Goal: Task Accomplishment & Management: Complete application form

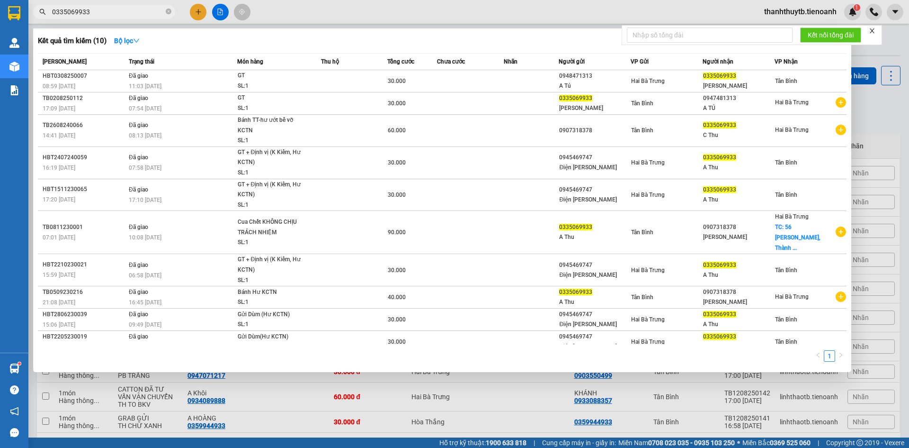
click at [143, 9] on input "0335069933" at bounding box center [108, 12] width 112 height 10
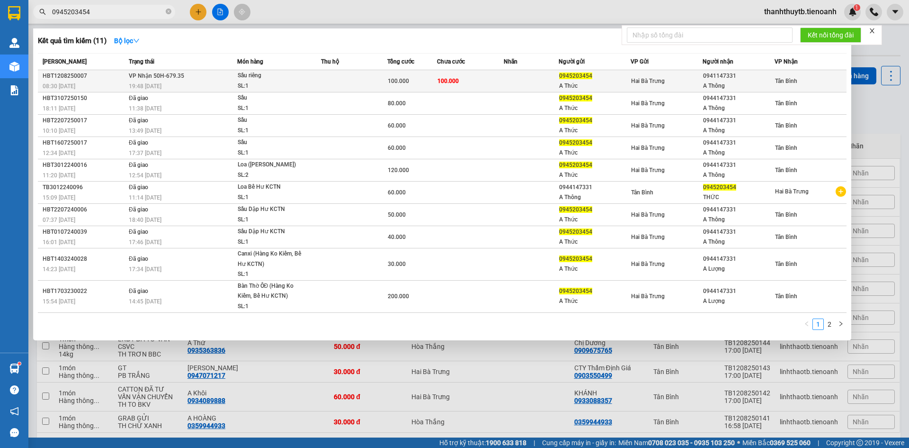
type input "0945203454"
click at [284, 78] on div "Sầu riêng" at bounding box center [273, 76] width 71 height 10
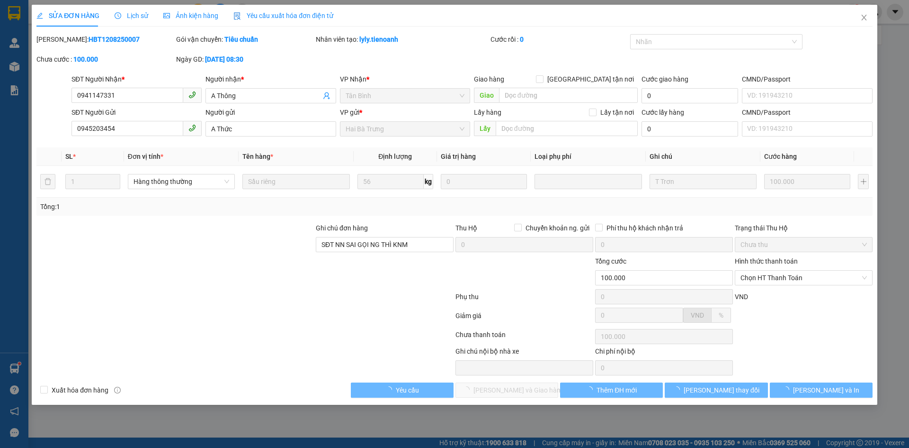
type input "0941147331"
type input "A Thông"
type input "0945203454"
type input "A Thức"
type input "SĐT NN SAI GỌI NG THÌ KNM"
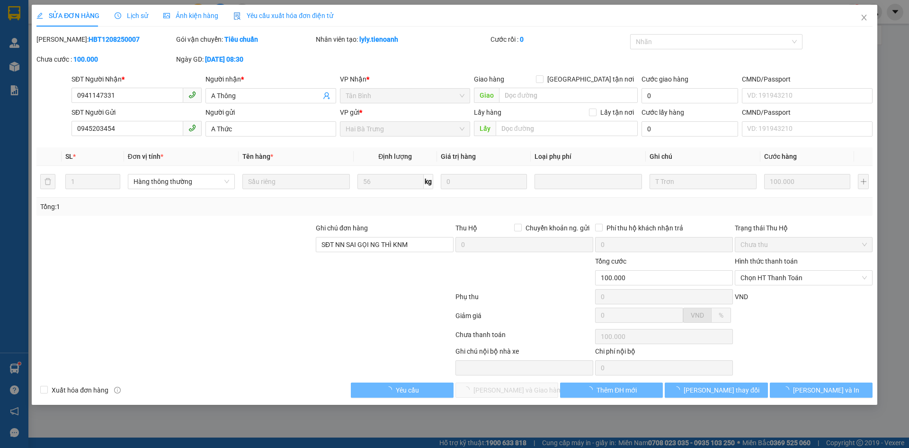
type input "100.000"
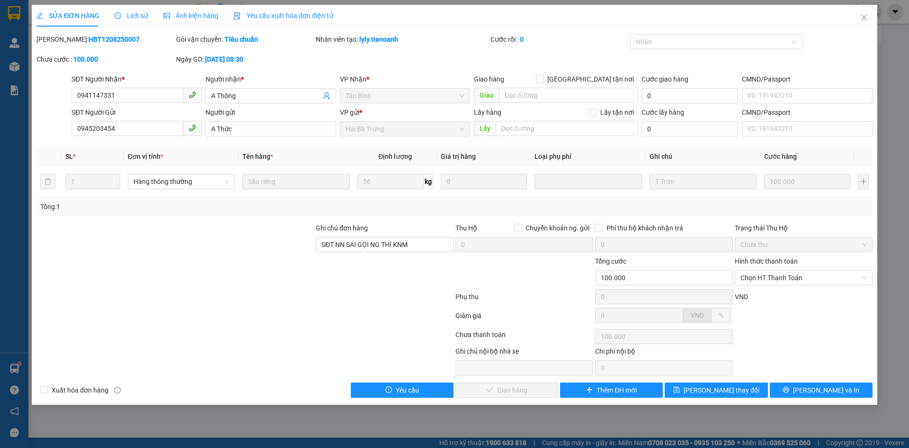
click at [128, 6] on div "Lịch sử" at bounding box center [132, 16] width 34 height 22
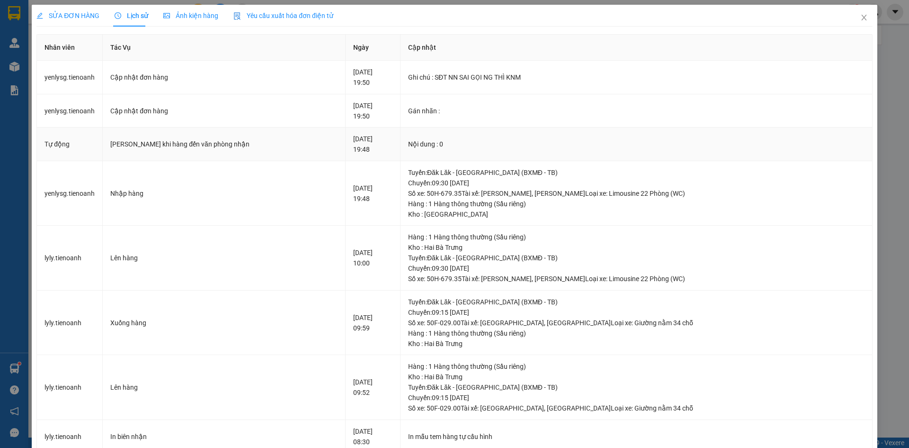
click at [437, 140] on div "Nội dung : 0" at bounding box center [636, 144] width 457 height 10
click at [861, 15] on icon "close" at bounding box center [865, 18] width 8 height 8
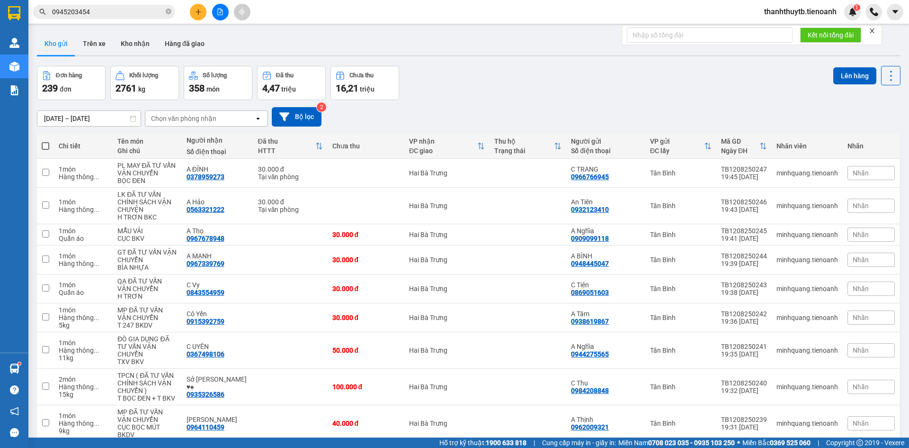
click at [99, 11] on input "0945203454" at bounding box center [108, 12] width 112 height 10
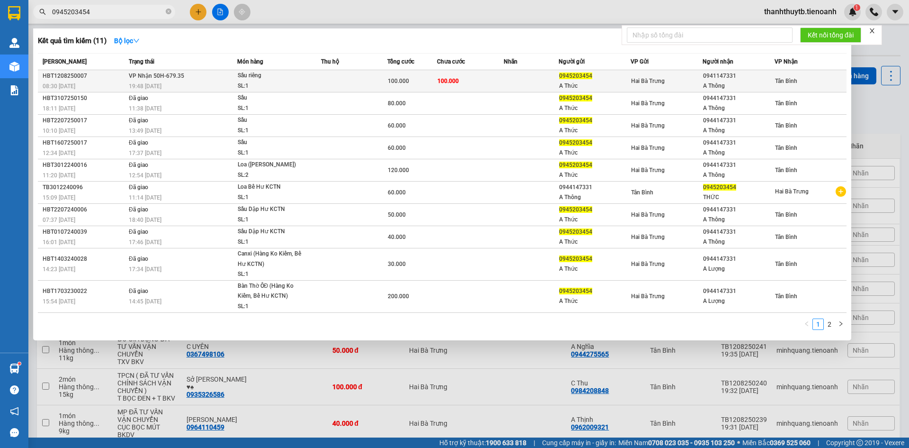
click at [516, 83] on td at bounding box center [531, 81] width 55 height 22
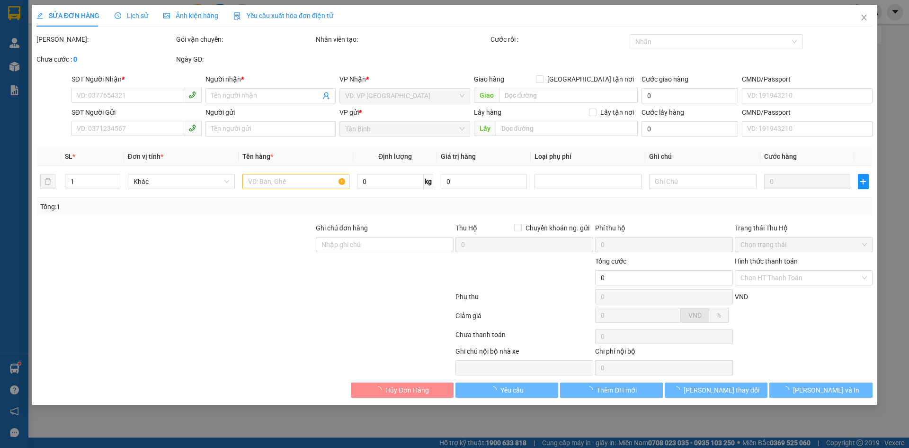
type input "0941147331"
type input "A Thông"
type input "0945203454"
type input "A Thức"
type input "SĐT NN SAI GỌI NG THÌ KNM"
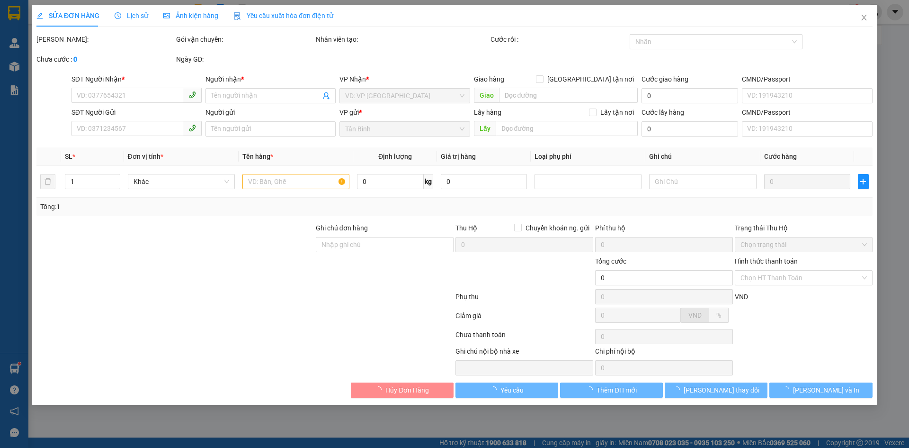
type input "100.000"
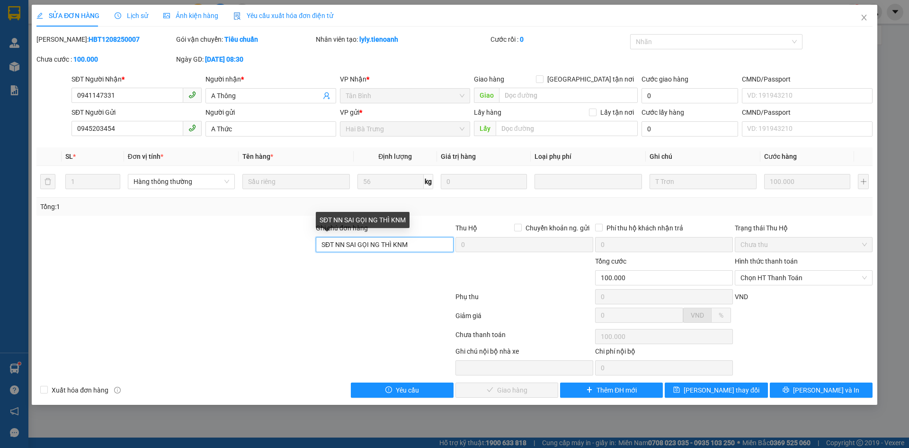
click at [428, 244] on input "SĐT NN SAI GỌI NG THÌ KNM" at bounding box center [385, 244] width 138 height 15
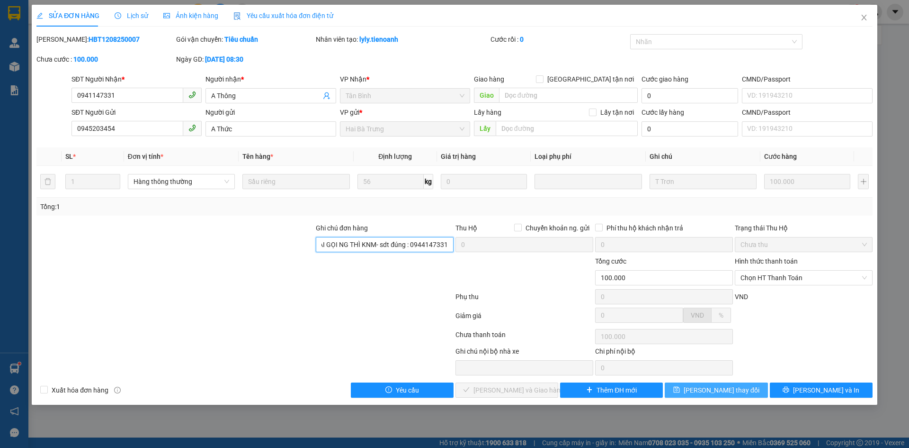
type input "SĐT NN SAI GỌI NG THÌ KNM- sdt đúng : 0944147331"
click at [761, 387] on button "[PERSON_NAME] thay đổi" at bounding box center [716, 389] width 103 height 15
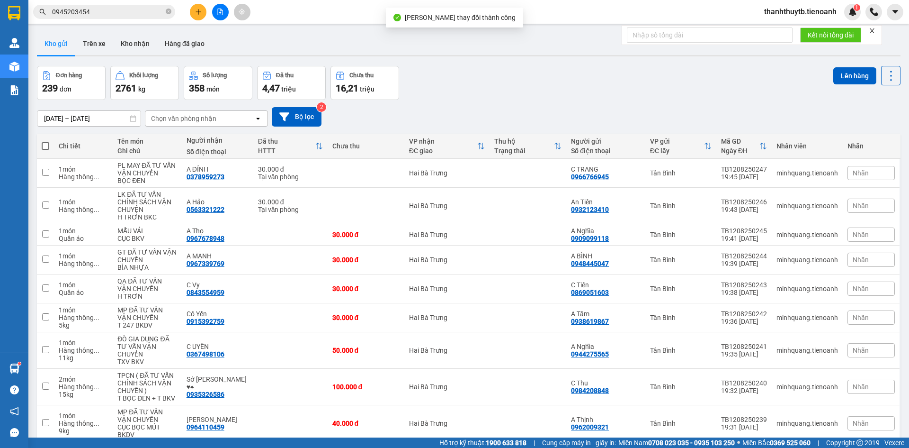
click at [132, 10] on input "0945203454" at bounding box center [108, 12] width 112 height 10
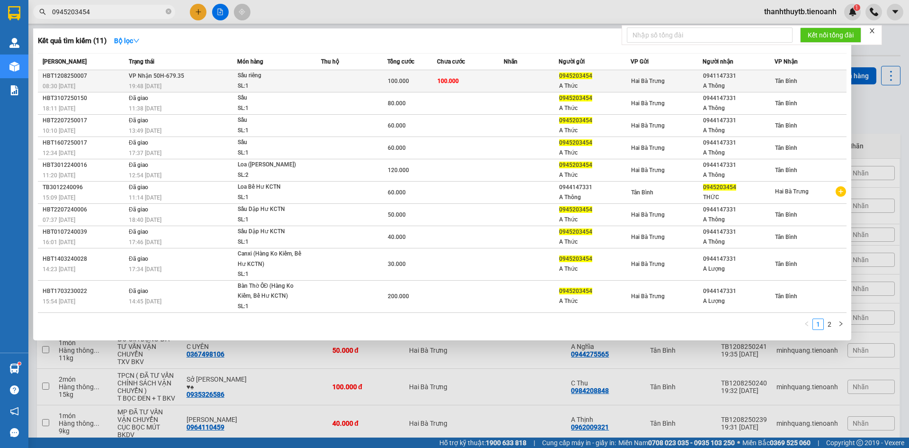
click at [281, 84] on div "SL: 1" at bounding box center [273, 86] width 71 height 10
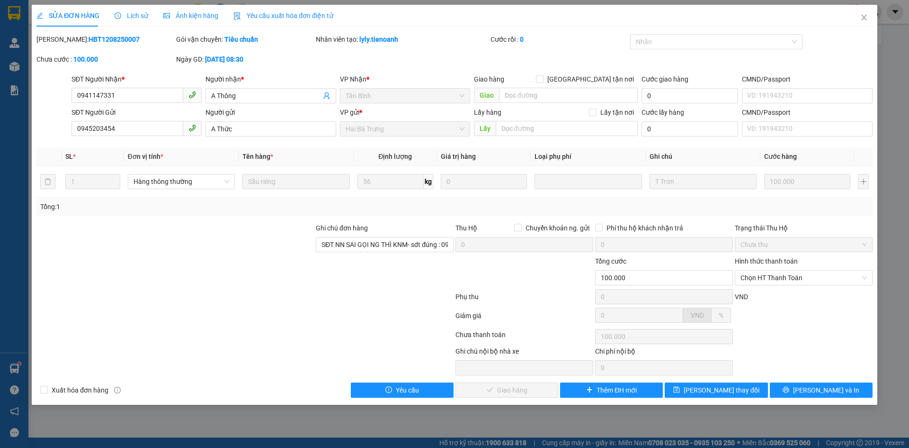
click at [143, 16] on span "Lịch sử" at bounding box center [132, 16] width 34 height 8
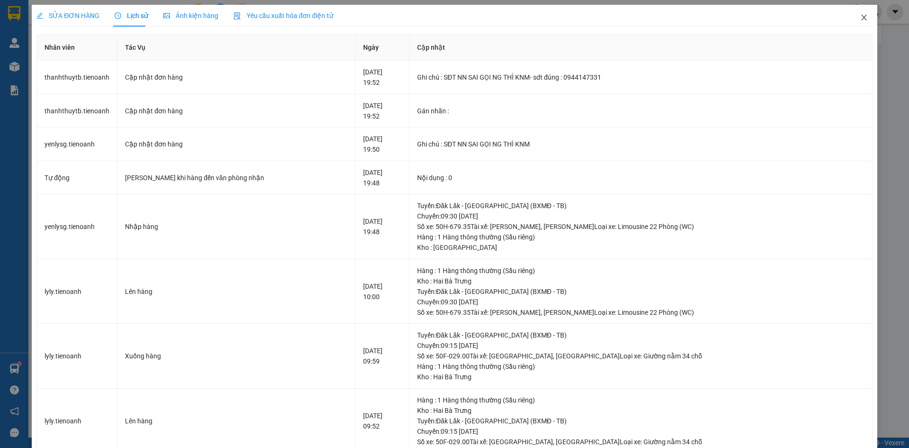
click at [861, 18] on icon "close" at bounding box center [865, 18] width 8 height 8
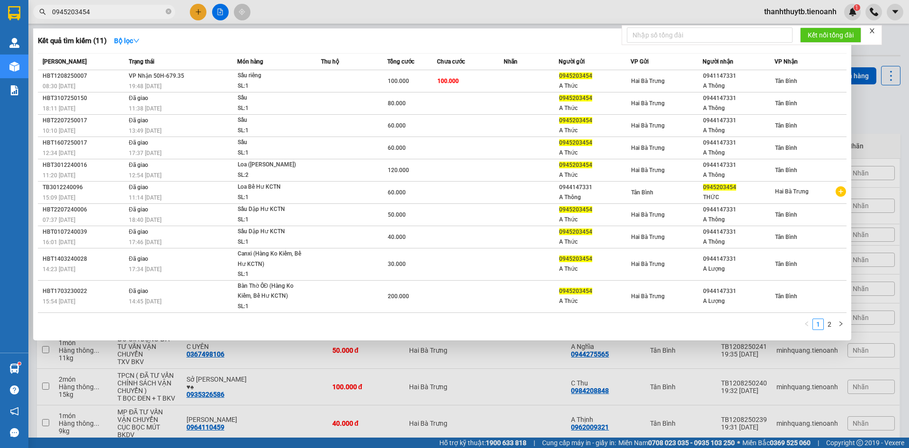
click at [115, 11] on input "0945203454" at bounding box center [108, 12] width 112 height 10
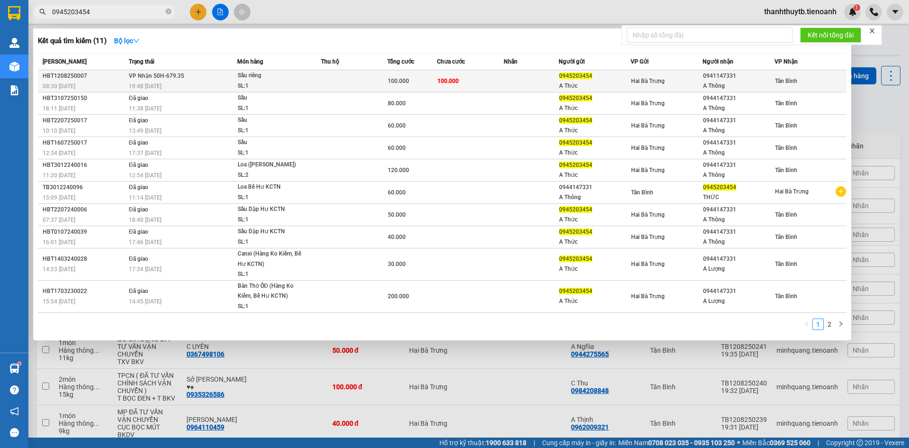
click at [267, 78] on div "Sầu riêng" at bounding box center [273, 76] width 71 height 10
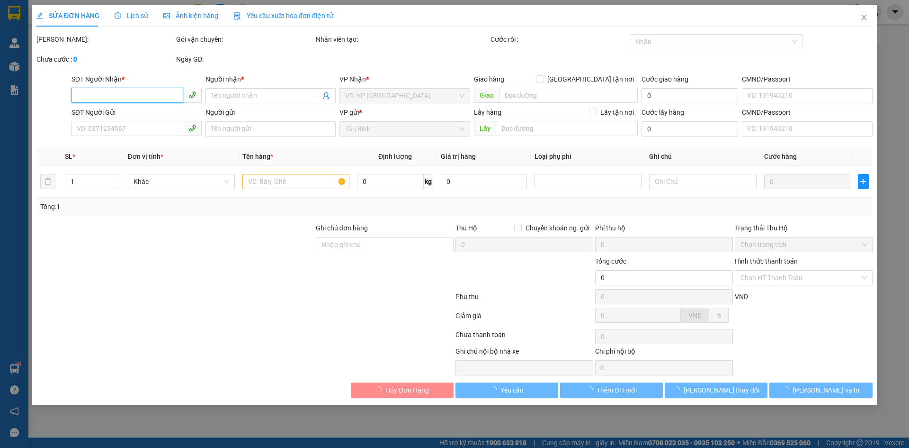
type input "0941147331"
type input "A Thông"
type input "0945203454"
type input "A Thức"
type input "SĐT NN SAI GỌI NG THÌ KNM- sdt đúng : 0944147331"
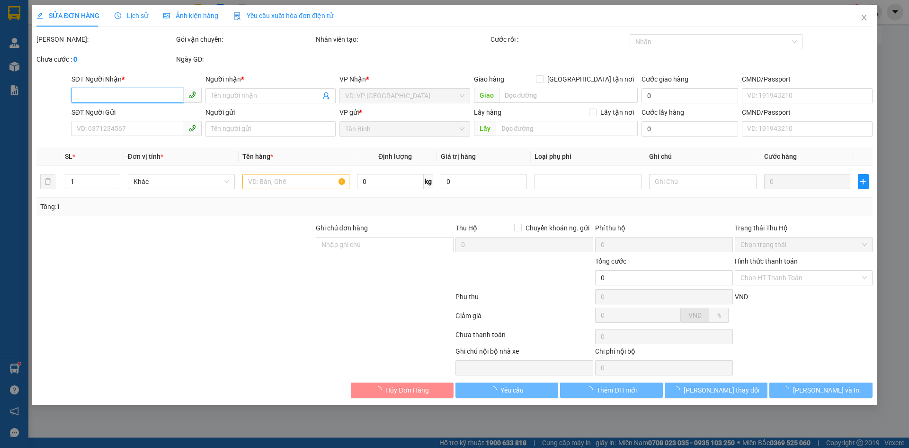
type input "100.000"
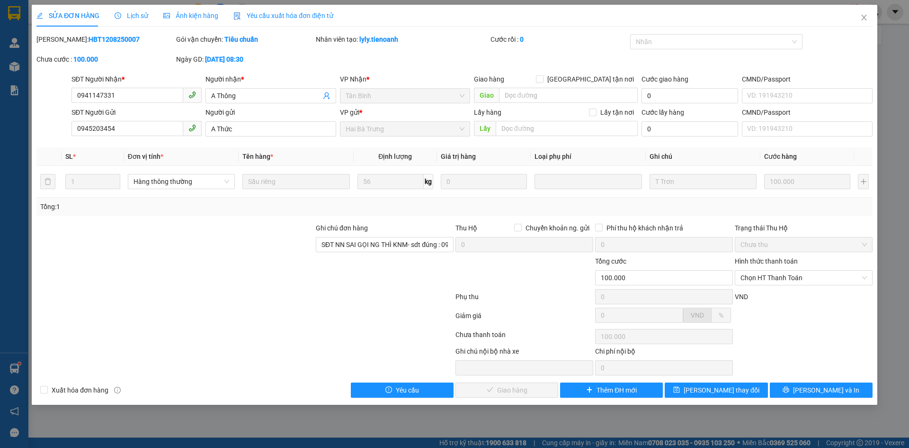
click at [422, 27] on div "SỬA ĐƠN HÀNG Lịch sử Ảnh kiện hàng Yêu cầu xuất hóa đơn điện tử Total Paid Fee …" at bounding box center [454, 201] width 836 height 393
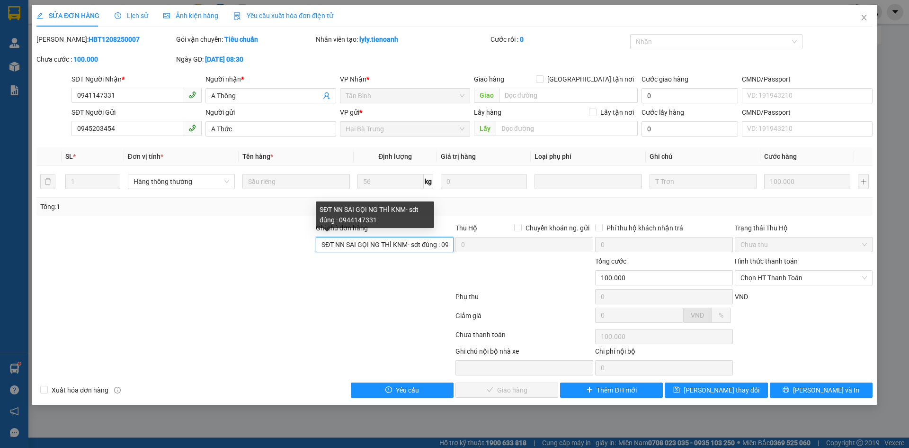
click at [432, 248] on input "SĐT NN SAI GỌI NG THÌ KNM- sdt đúng : 0944147331" at bounding box center [385, 244] width 138 height 15
click at [465, 243] on div "Ghi chú đơn hàng SĐT NN SAI GỌI NG THÌ KNM- sdt đúng : 0944147331 Thu Hộ Chuyển…" at bounding box center [455, 239] width 838 height 33
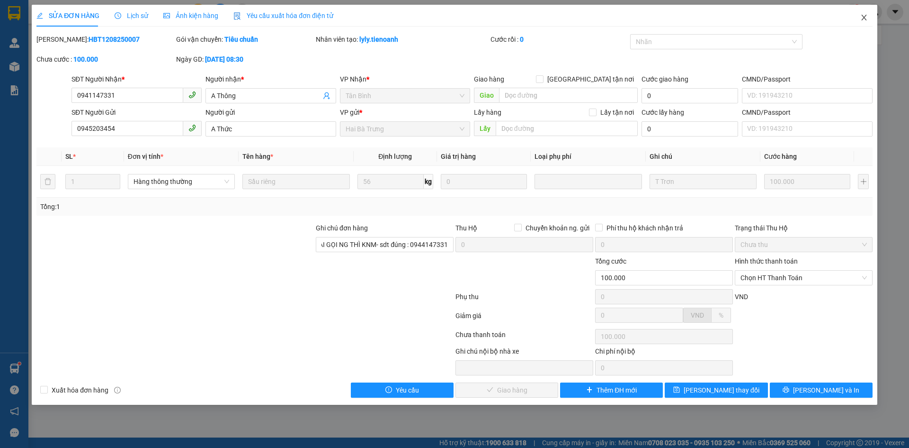
scroll to position [0, 0]
click at [871, 15] on span "Close" at bounding box center [864, 18] width 27 height 27
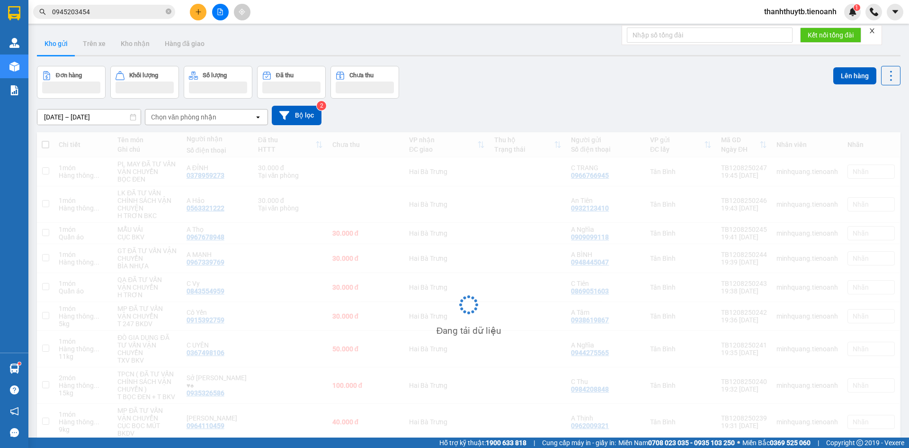
click at [863, 16] on div "thanhthuytb.tienoanh 1" at bounding box center [833, 12] width 153 height 17
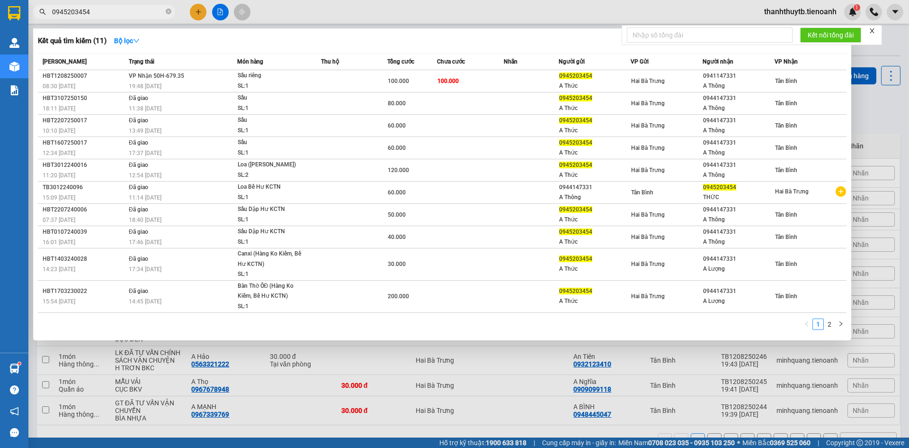
click at [128, 15] on input "0945203454" at bounding box center [108, 12] width 112 height 10
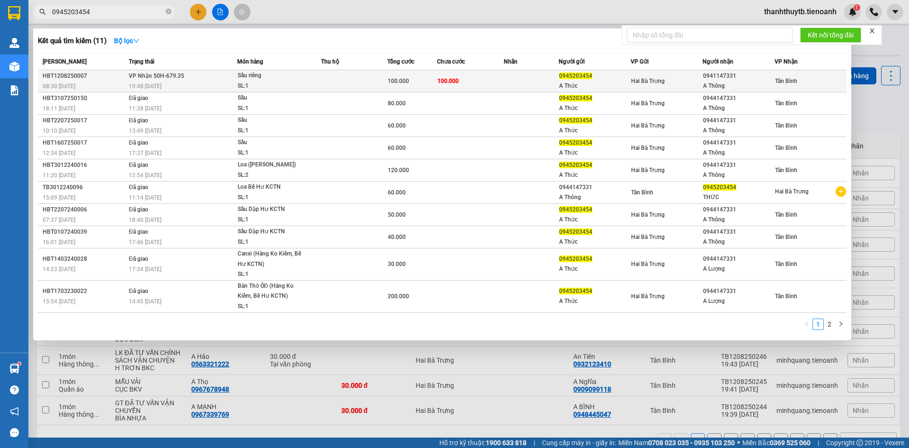
click at [149, 73] on span "VP Nhận 50H-679.35" at bounding box center [156, 75] width 55 height 7
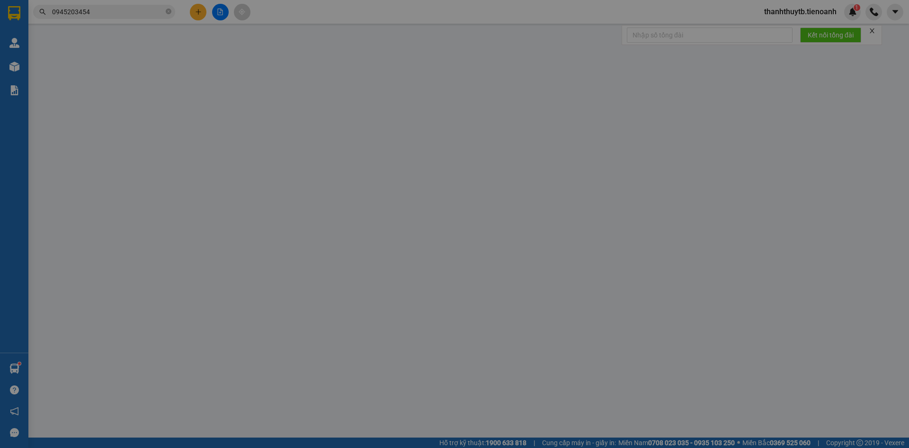
type input "0941147331"
type input "A Thông"
type input "0945203454"
type input "A Thức"
type input "SĐT NN SAI GỌI NG THÌ KNM- sdt đúng : 0944147331"
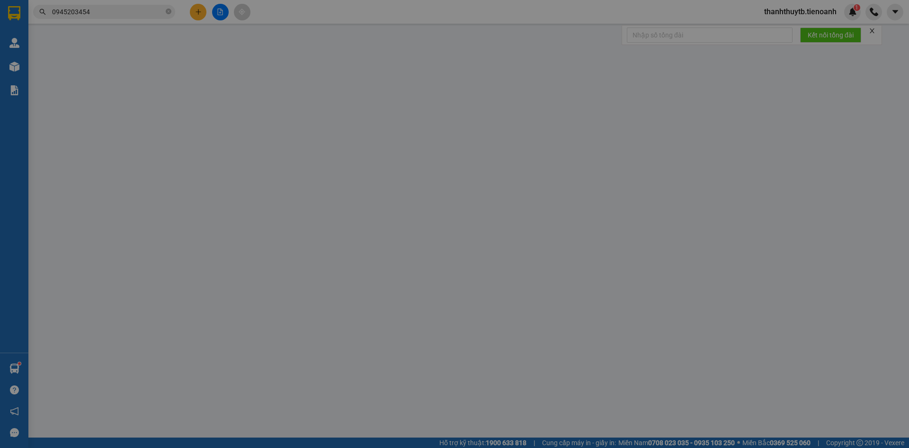
type input "100.000"
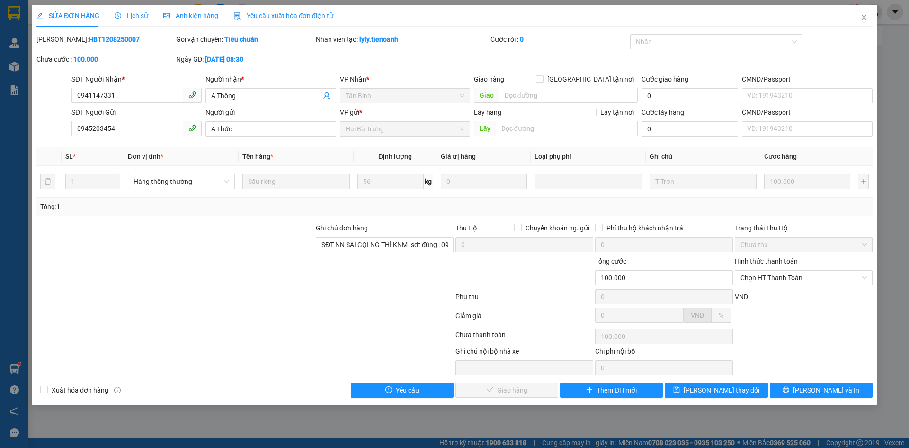
click at [430, 16] on div "SỬA ĐƠN HÀNG Lịch sử Ảnh kiện hàng Yêu cầu xuất hóa đơn điện tử" at bounding box center [454, 16] width 836 height 22
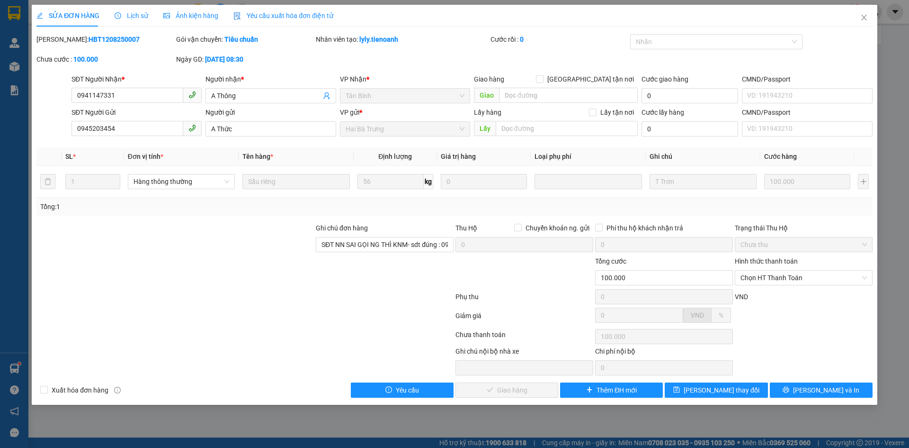
click at [430, 16] on div "SỬA ĐƠN HÀNG Lịch sử Ảnh kiện hàng Yêu cầu xuất hóa đơn điện tử" at bounding box center [454, 16] width 836 height 22
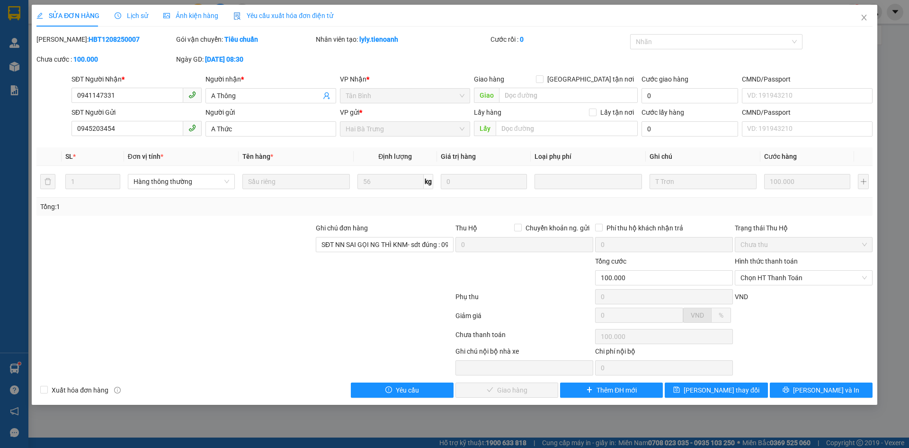
click at [430, 16] on div "SỬA ĐƠN HÀNG Lịch sử Ảnh kiện hàng Yêu cầu xuất hóa đơn điện tử" at bounding box center [454, 16] width 836 height 22
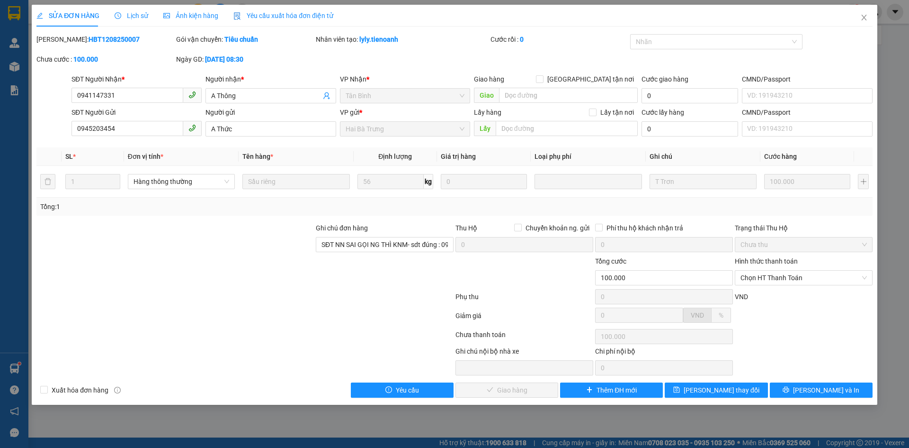
click at [430, 16] on div "SỬA ĐƠN HÀNG Lịch sử Ảnh kiện hàng Yêu cầu xuất hóa đơn điện tử" at bounding box center [454, 16] width 836 height 22
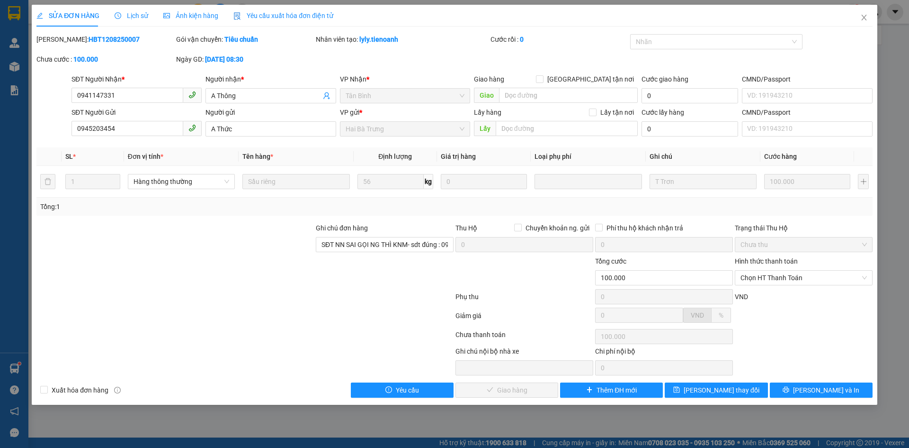
click at [430, 16] on div "SỬA ĐƠN HÀNG Lịch sử Ảnh kiện hàng Yêu cầu xuất hóa đơn điện tử" at bounding box center [454, 16] width 836 height 22
click at [839, 17] on div "SỬA ĐƠN HÀNG Lịch sử Ảnh kiện hàng Yêu cầu xuất hóa đơn điện tử" at bounding box center [454, 16] width 836 height 22
click at [866, 19] on icon "close" at bounding box center [864, 18] width 5 height 6
